Goal: Check status: Check status

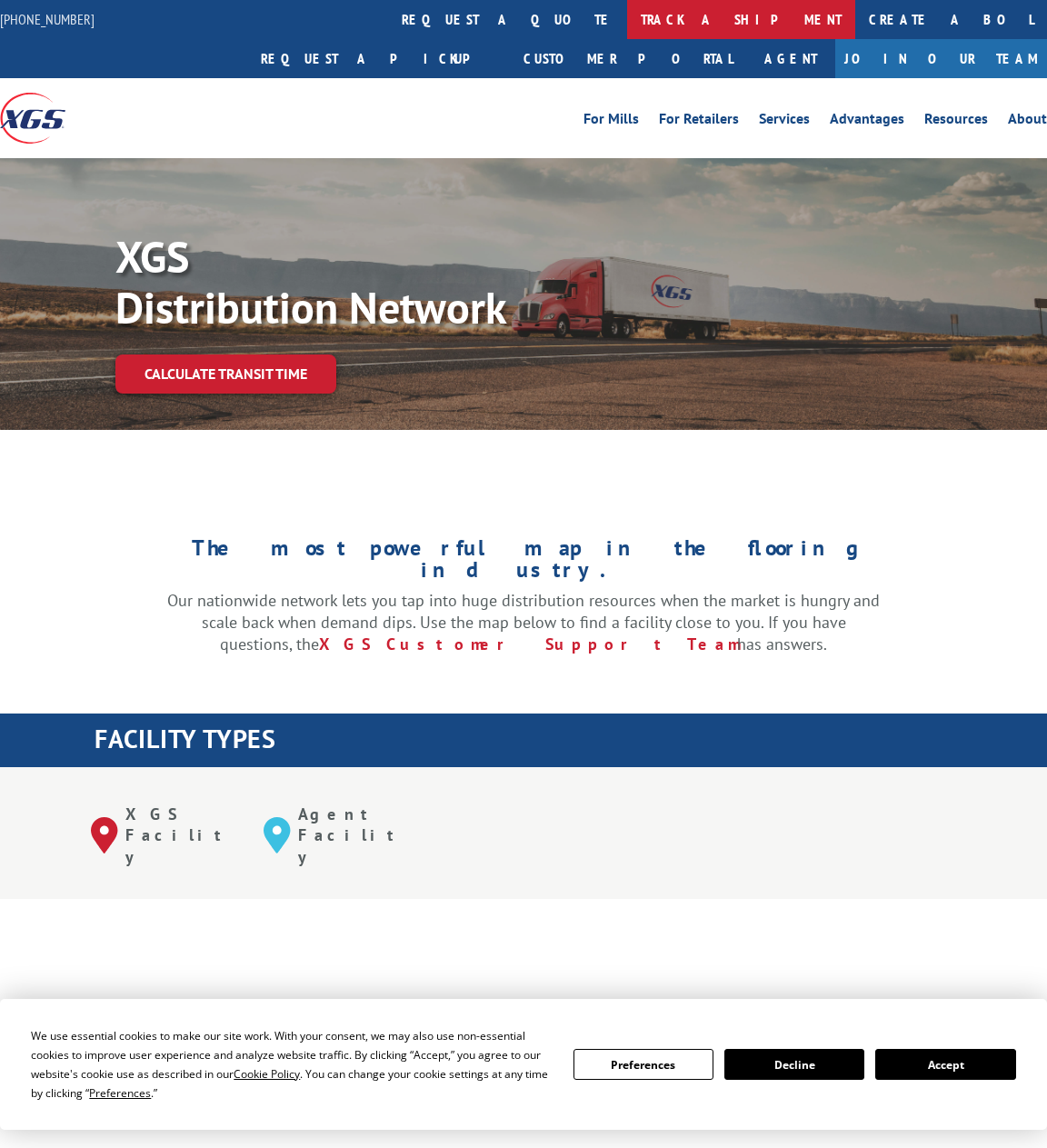
click at [627, 14] on link "track a shipment" at bounding box center [741, 19] width 228 height 39
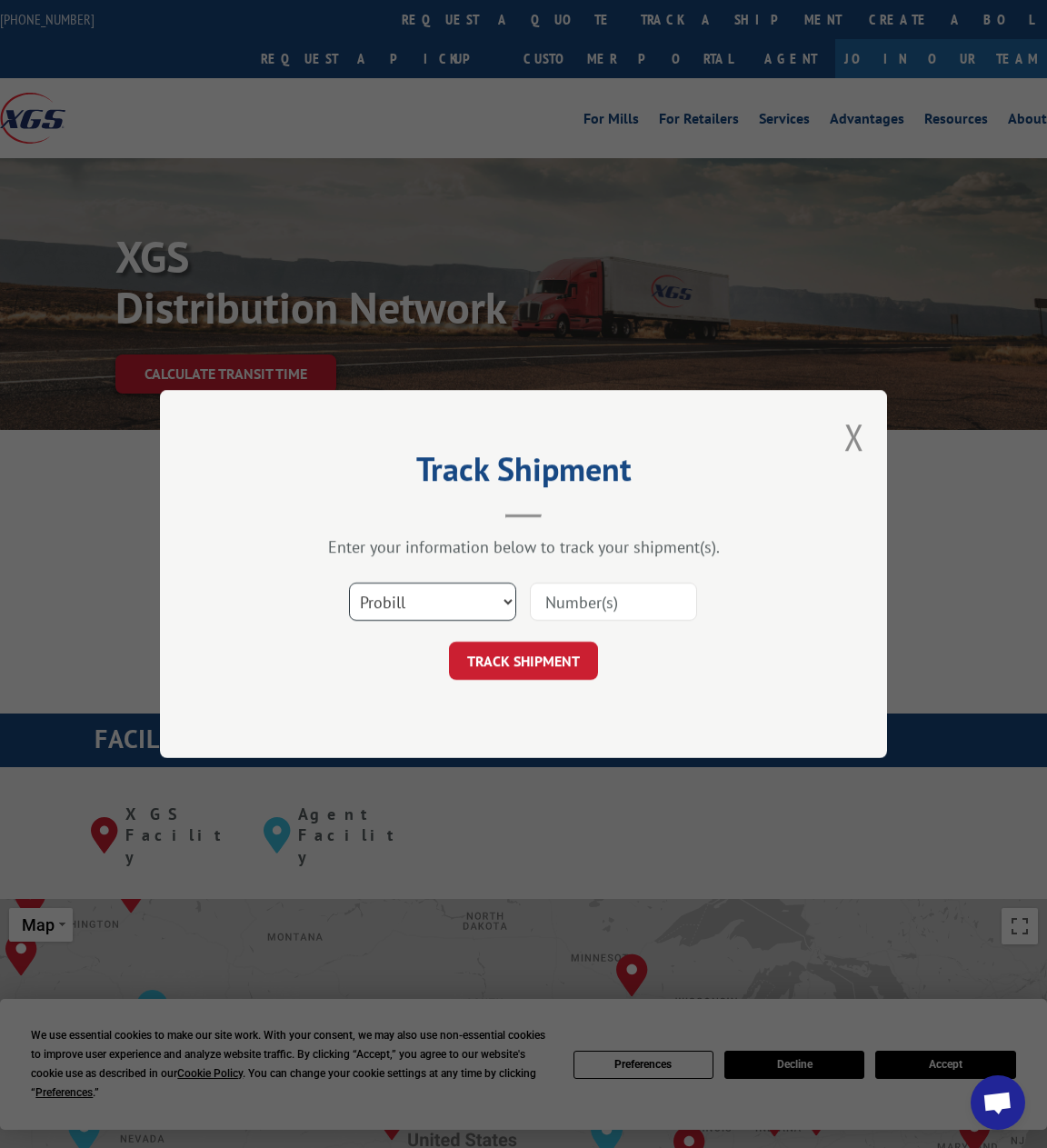
drag, startPoint x: 459, startPoint y: 605, endPoint x: 456, endPoint y: 620, distance: 15.3
click at [459, 605] on select "Select category... Probill BOL PO" at bounding box center [433, 602] width 167 height 38
select select "bol"
click at [349, 583] on select "Select category... Probill BOL PO" at bounding box center [433, 602] width 167 height 38
click at [585, 604] on input at bounding box center [613, 602] width 167 height 38
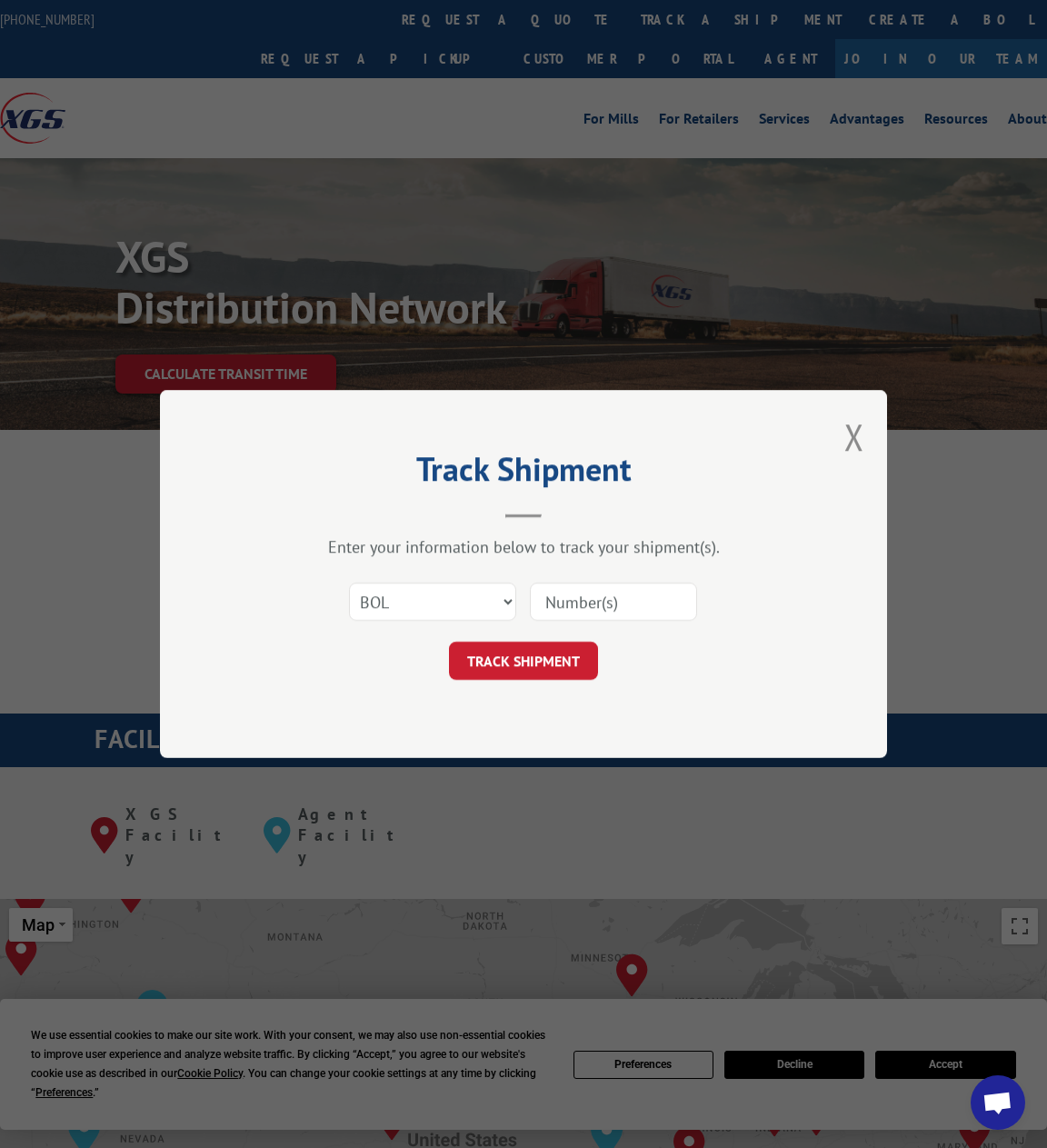
paste input "10092501GC"
type input "10092501GC"
click at [528, 654] on button "TRACK SHIPMENT" at bounding box center [523, 661] width 149 height 38
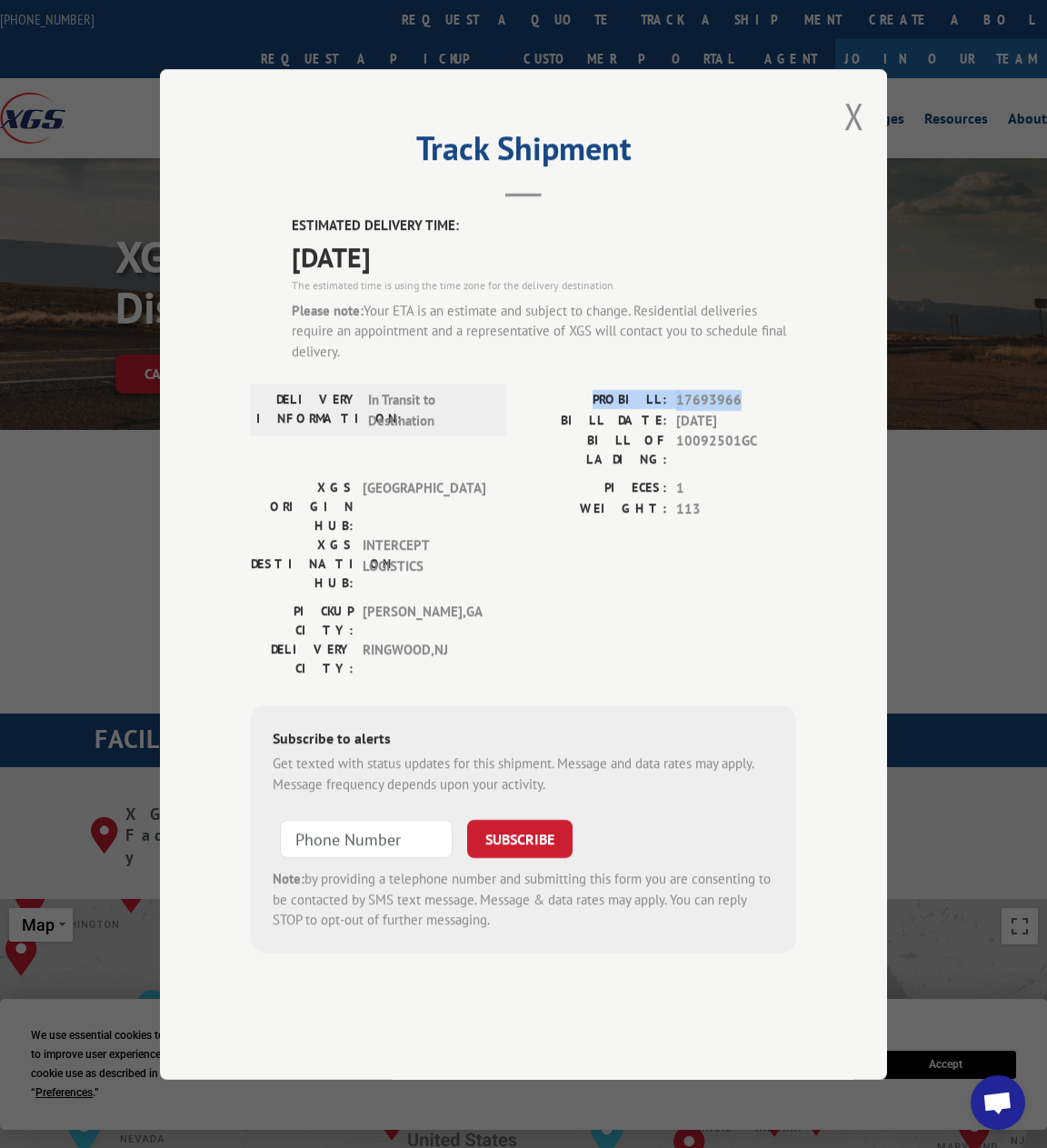
drag, startPoint x: 753, startPoint y: 453, endPoint x: 608, endPoint y: 453, distance: 145.0
click at [605, 411] on div "PROBILL: 17693966" at bounding box center [659, 400] width 273 height 21
copy div "PROBILL: 17693966"
click at [330, 820] on input "+1 (___) ___-____" at bounding box center [366, 839] width 173 height 38
paste input "100) 925-01"
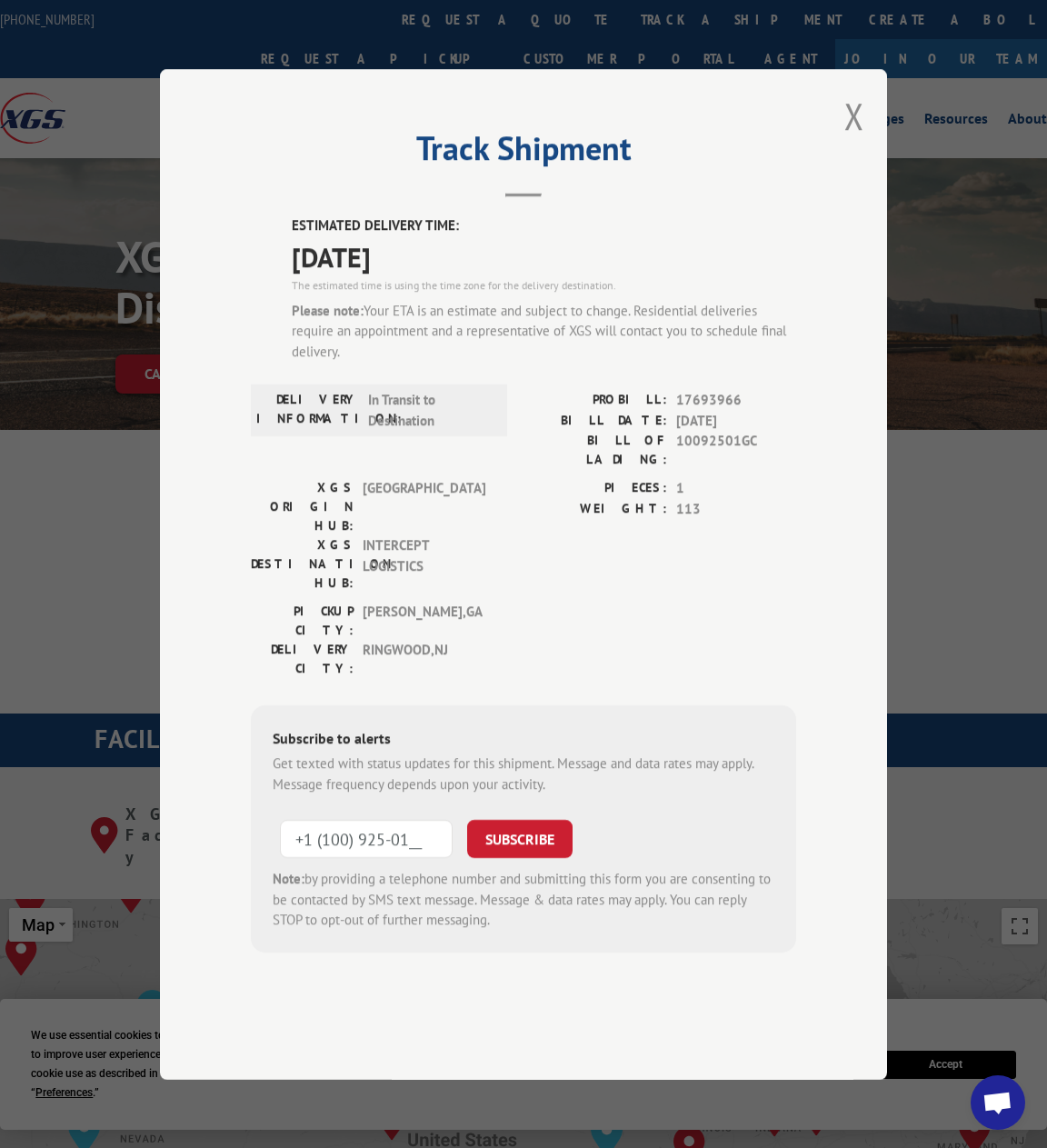
drag, startPoint x: 427, startPoint y: 788, endPoint x: 286, endPoint y: 783, distance: 141.1
click at [286, 820] on input "+1 (100) 925-01__" at bounding box center [366, 839] width 173 height 38
paste input "201) 481-5296"
type input "[PHONE_NUMBER]"
click at [533, 820] on button "SUBSCRIBE" at bounding box center [519, 839] width 106 height 38
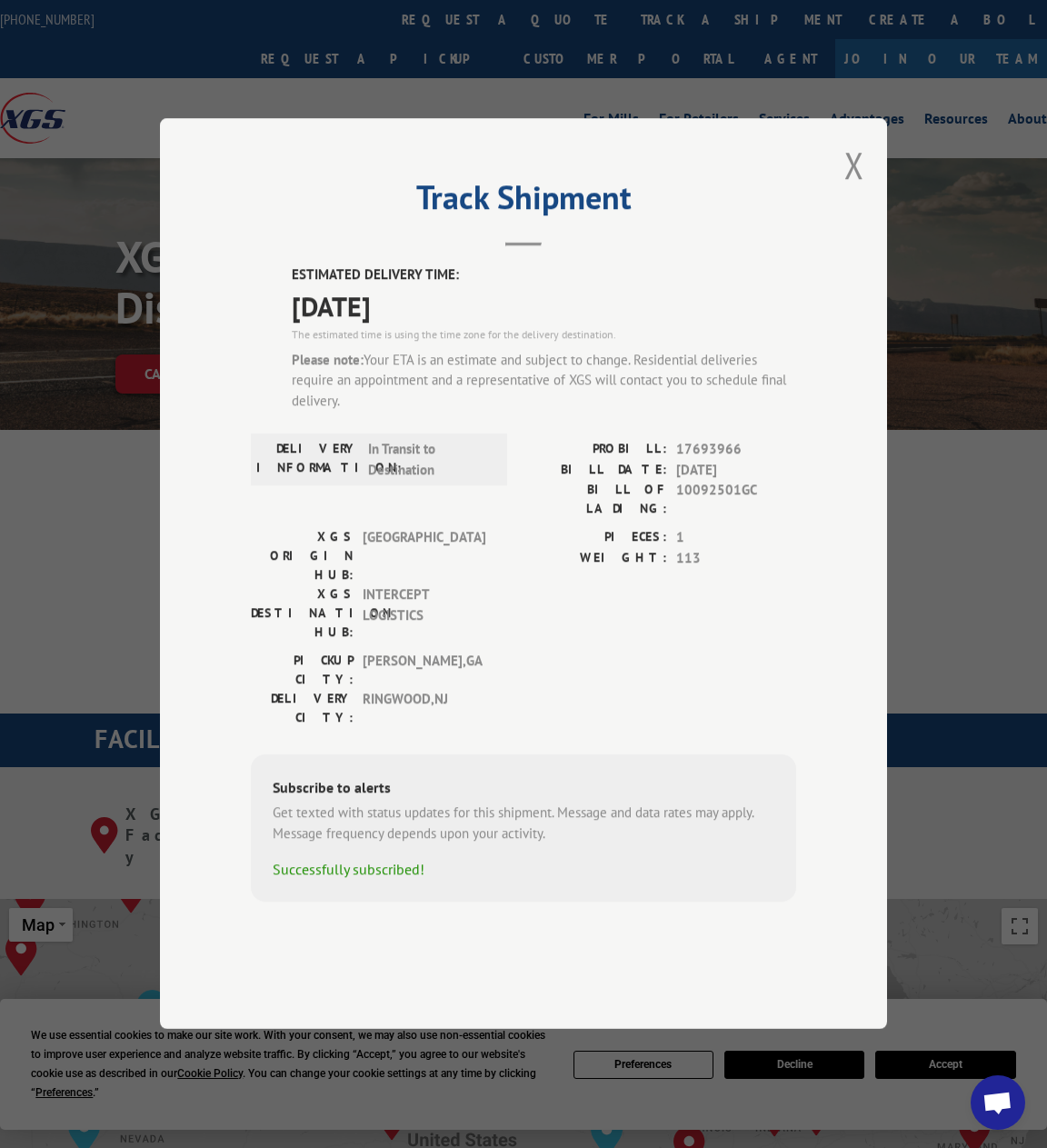
click at [850, 189] on button "Close modal" at bounding box center [854, 165] width 20 height 49
